Goal: Information Seeking & Learning: Learn about a topic

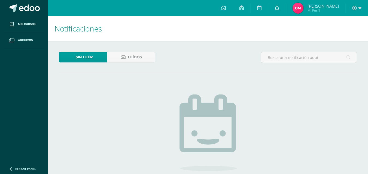
click at [279, 6] on icon at bounding box center [277, 7] width 4 height 5
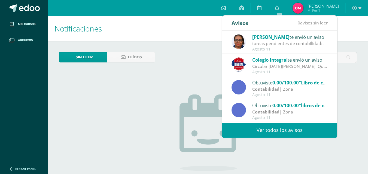
click at [189, 68] on div "Sin leer Leídos" at bounding box center [208, 60] width 302 height 16
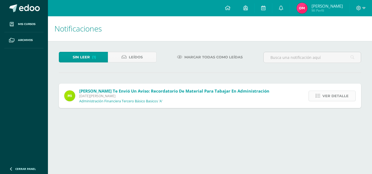
click at [322, 101] on span "Ver detalle" at bounding box center [335, 96] width 26 height 10
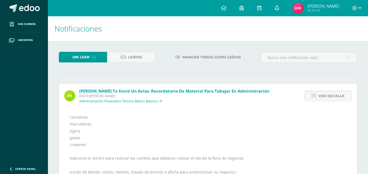
click at [278, 7] on icon at bounding box center [277, 7] width 4 height 5
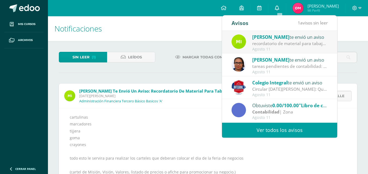
click at [278, 7] on icon at bounding box center [277, 7] width 4 height 5
click at [265, 8] on link at bounding box center [258, 8] width 17 height 16
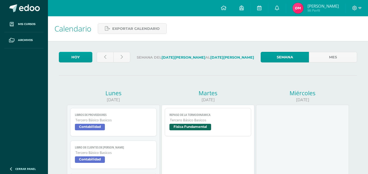
click at [243, 8] on icon at bounding box center [241, 7] width 4 height 5
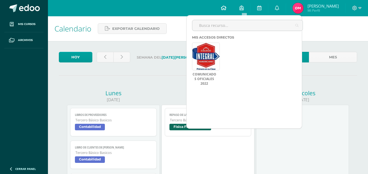
click at [226, 10] on icon at bounding box center [223, 7] width 5 height 5
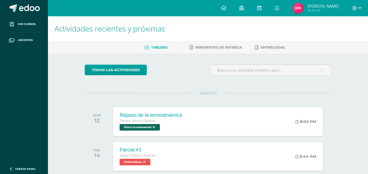
click at [318, 9] on span "Mi Perfil" at bounding box center [322, 10] width 31 height 5
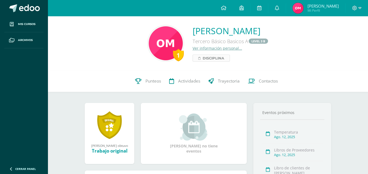
click at [202, 61] on span "Disciplina" at bounding box center [212, 58] width 21 height 7
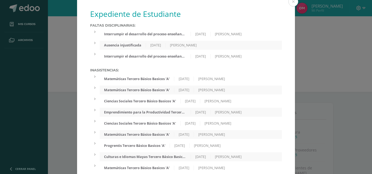
click at [163, 59] on div "Interrumpir el desarrollo del proceso enseñanza-aprendizaje" at bounding box center [145, 56] width 91 height 5
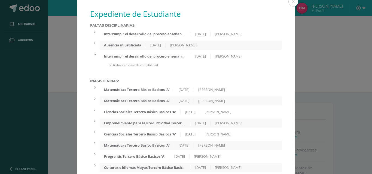
click at [140, 48] on div "Ausencia injustificada" at bounding box center [123, 45] width 46 height 5
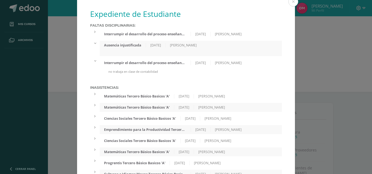
click at [147, 36] on div "Interrumpir el desarrollo del proceso enseñanza-aprendizaje" at bounding box center [145, 34] width 91 height 5
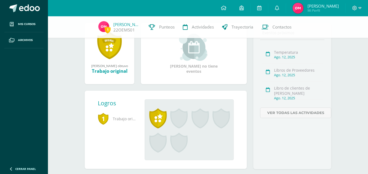
scroll to position [82, 0]
